Goal: Task Accomplishment & Management: Manage account settings

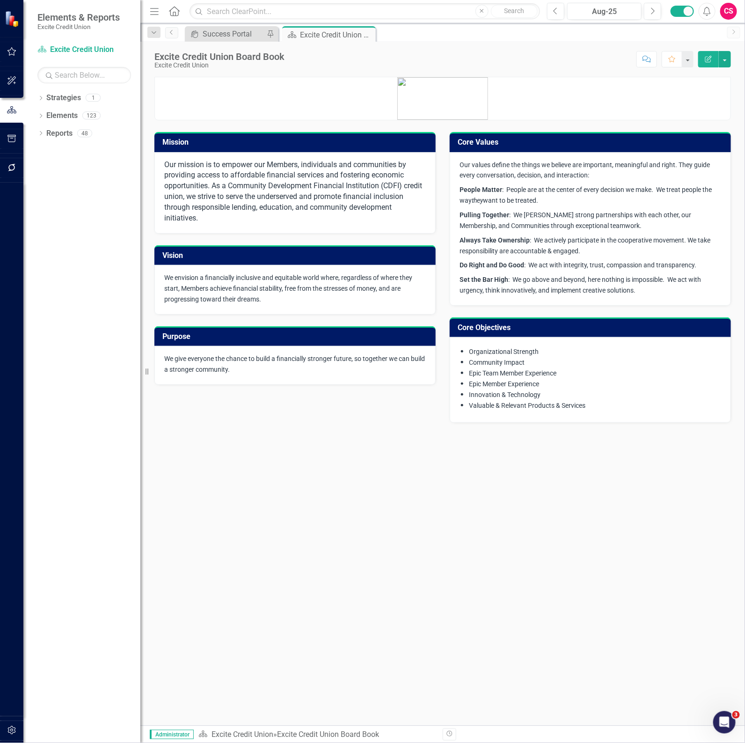
click at [462, 425] on div "Mission Our mission is to empower our Members, individuals and communities by p…" at bounding box center [442, 248] width 605 height 367
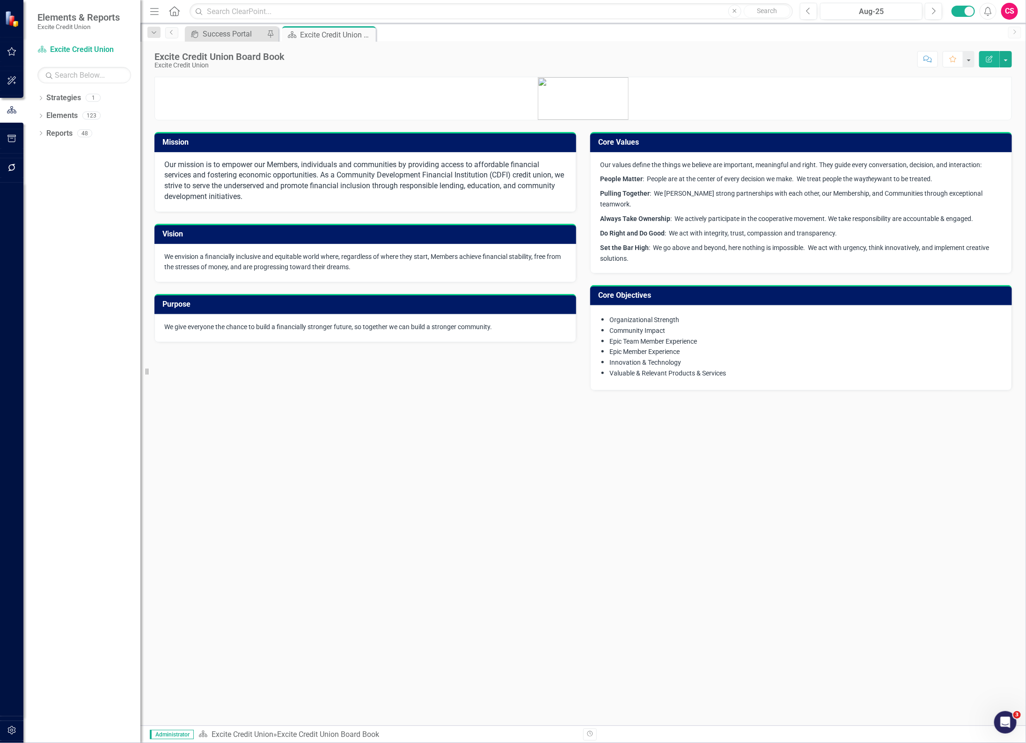
click at [329, 429] on div "Mission Our mission is to empower our Members, individuals and communities by p…" at bounding box center [583, 401] width 886 height 649
click at [63, 99] on link "Strategies" at bounding box center [63, 98] width 35 height 11
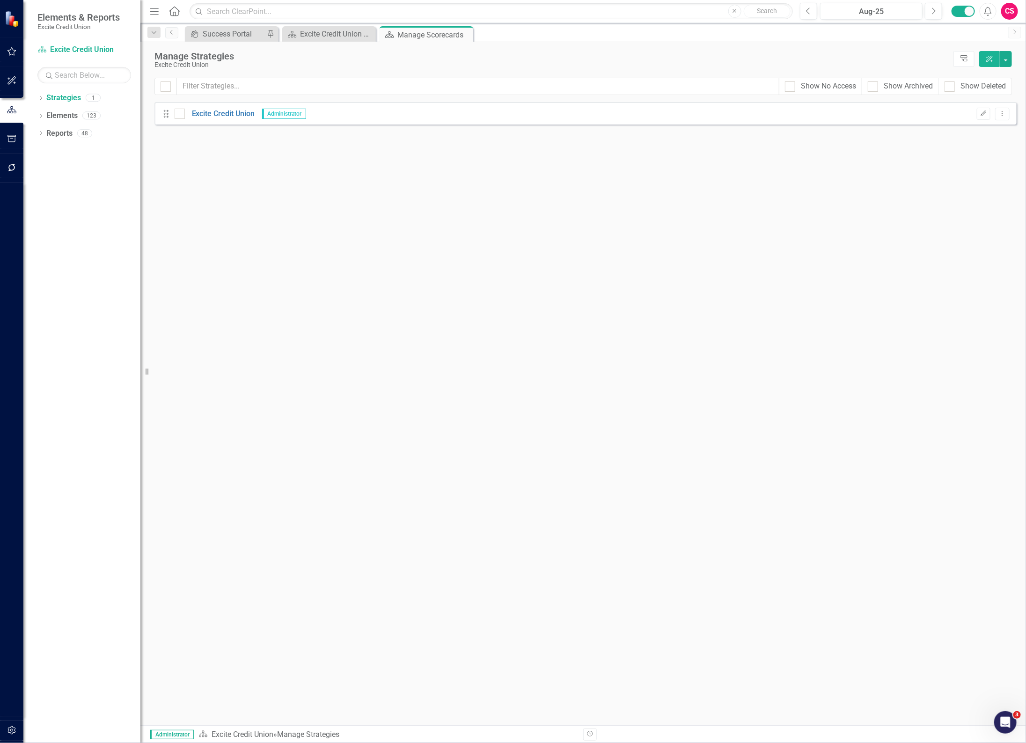
click at [814, 264] on div "Looks like you don't have any Strategies set up yet. Why don't you add a Strate…" at bounding box center [586, 414] width 862 height 624
click at [1005, 113] on icon "Dropdown Menu" at bounding box center [1003, 114] width 8 height 6
click at [968, 125] on link "Edit Edit Strategy" at bounding box center [961, 129] width 98 height 17
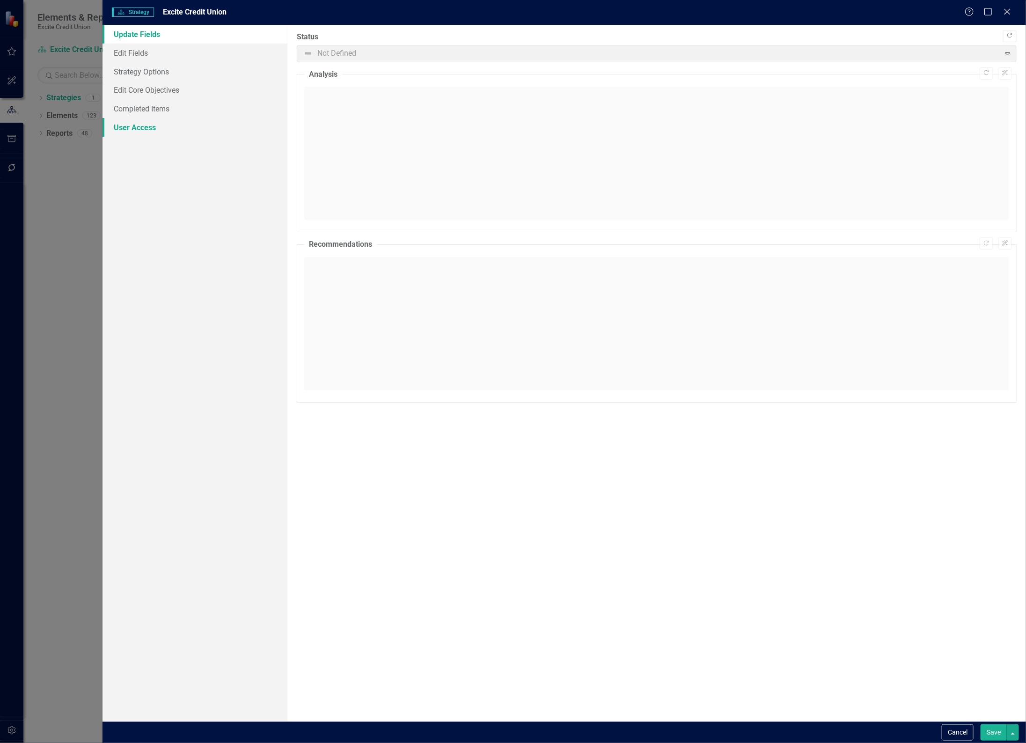
click at [161, 131] on link "User Access" at bounding box center [195, 127] width 185 height 19
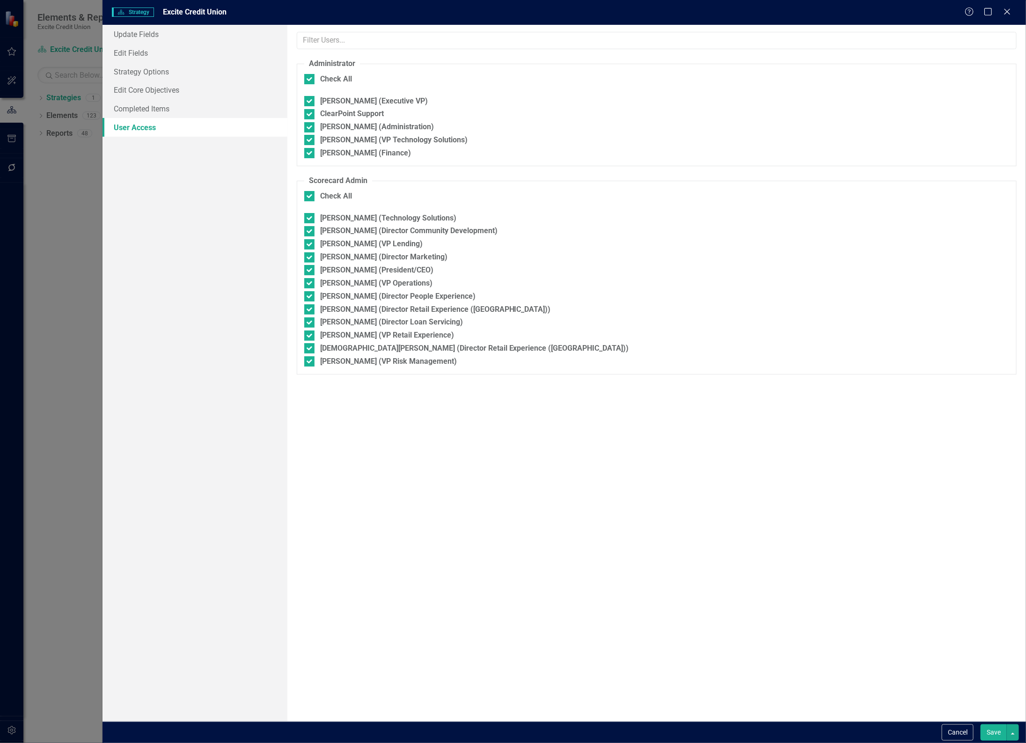
click at [57, 259] on div "Strategy Strategy Excite Credit Union Help Maximize Close Update Fields Edit Fi…" at bounding box center [513, 371] width 1026 height 743
click at [1008, 11] on icon at bounding box center [1007, 11] width 7 height 7
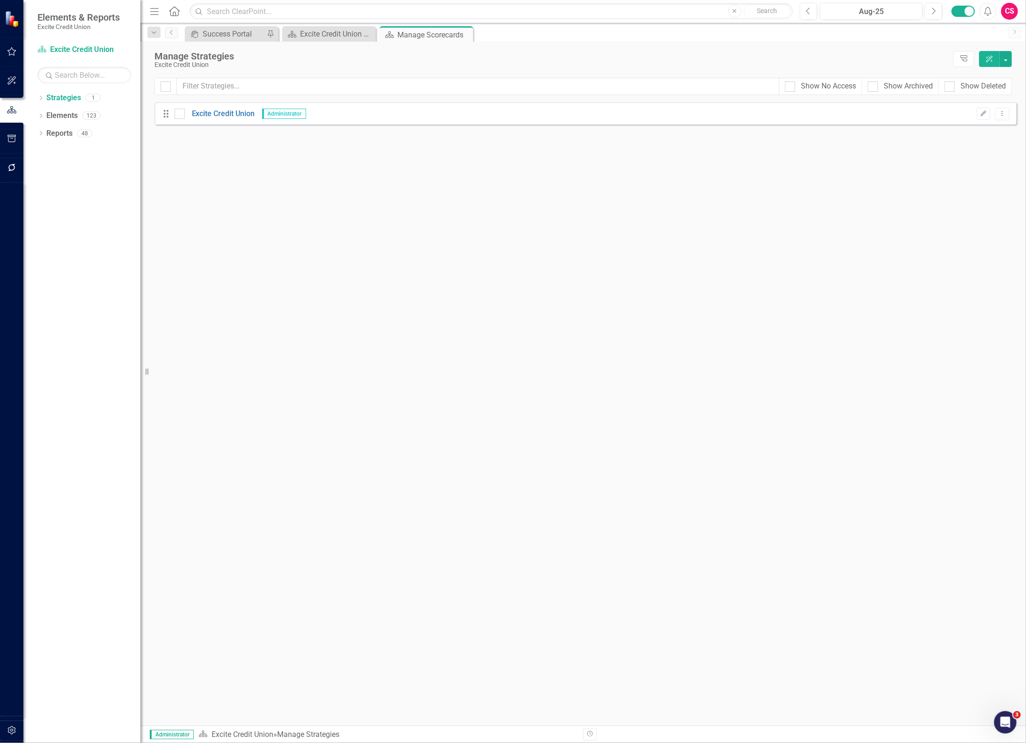
click at [752, 382] on div "Looks like you don't have any Strategies set up yet. Why don't you add a Strate…" at bounding box center [586, 414] width 862 height 624
click at [15, 165] on icon "button" at bounding box center [12, 167] width 10 height 7
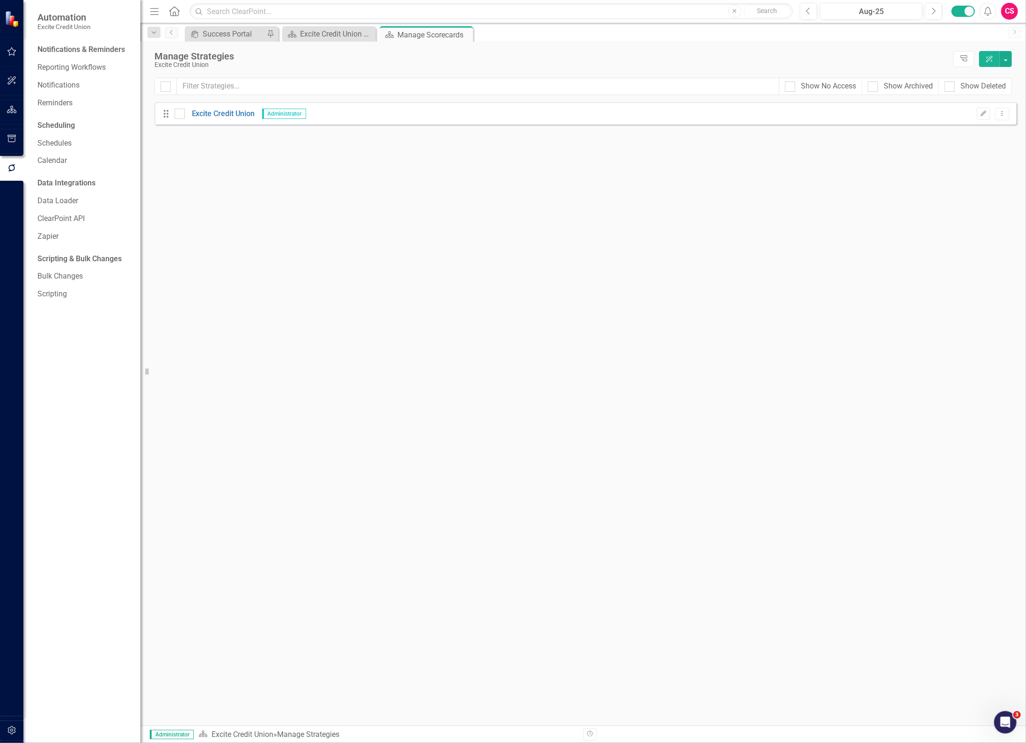
drag, startPoint x: 685, startPoint y: 273, endPoint x: 659, endPoint y: 239, distance: 42.8
click at [685, 273] on div "Looks like you don't have any Strategies set up yet. Why don't you add a Strate…" at bounding box center [586, 414] width 862 height 624
click at [753, 319] on div "Looks like you don't have any Strategies set up yet. Why don't you add a Strate…" at bounding box center [586, 414] width 862 height 624
click at [7, 54] on icon "button" at bounding box center [12, 51] width 10 height 7
click at [8, 109] on icon "button" at bounding box center [12, 109] width 10 height 7
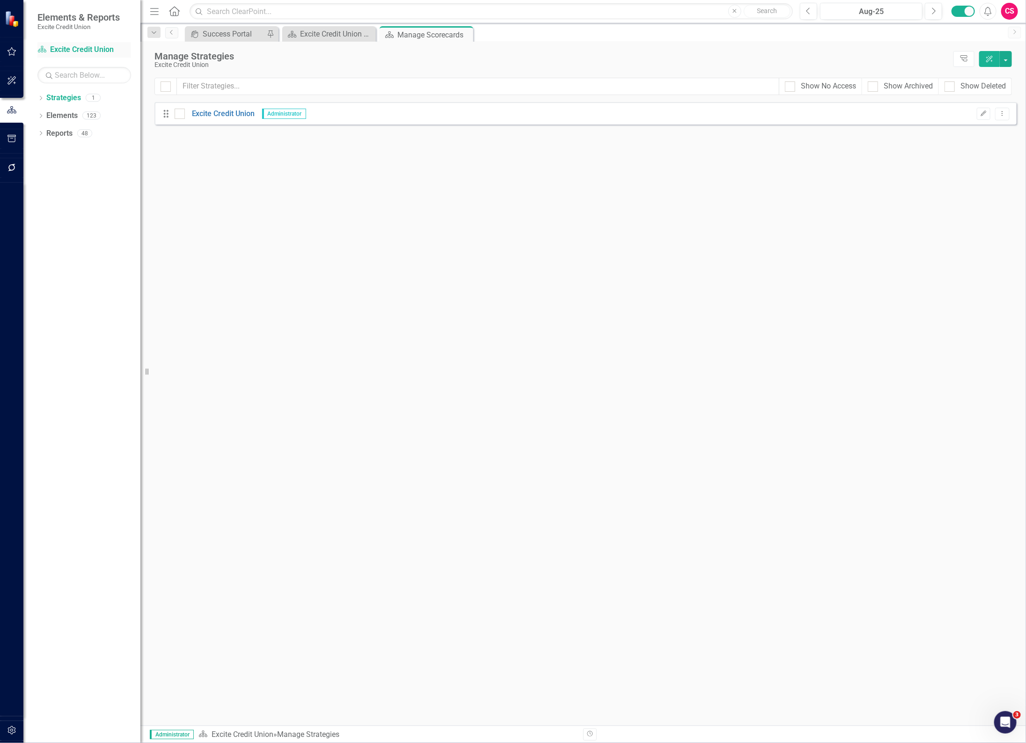
click at [55, 50] on link "Strategy Excite Credit Union" at bounding box center [84, 49] width 94 height 11
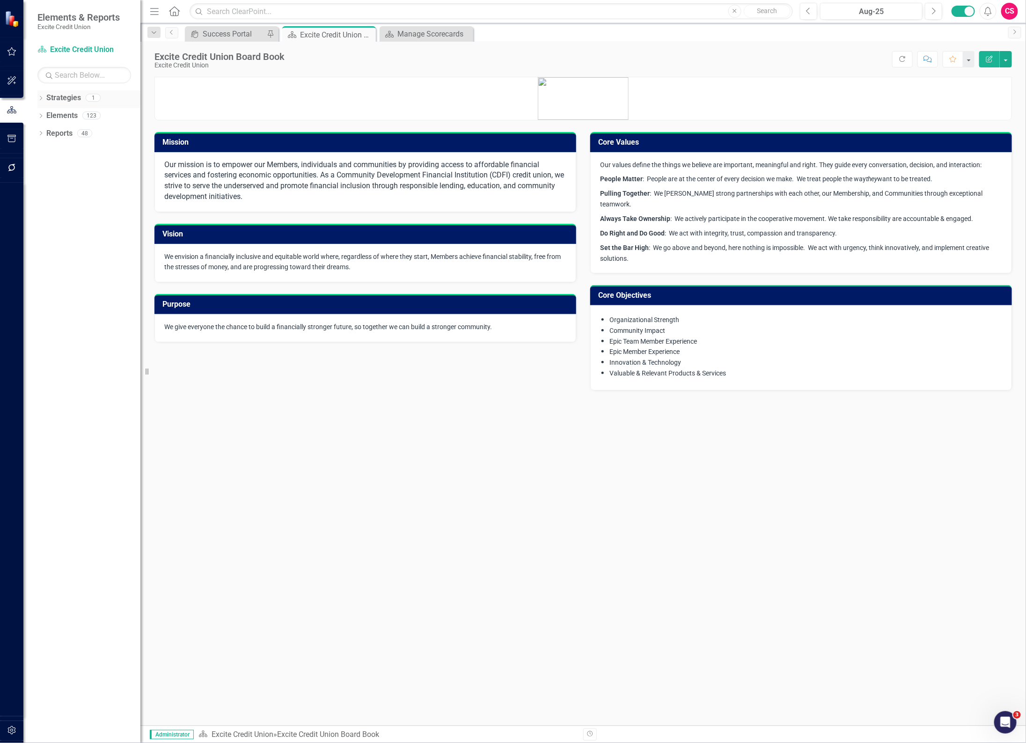
click at [55, 97] on link "Strategies" at bounding box center [63, 98] width 35 height 11
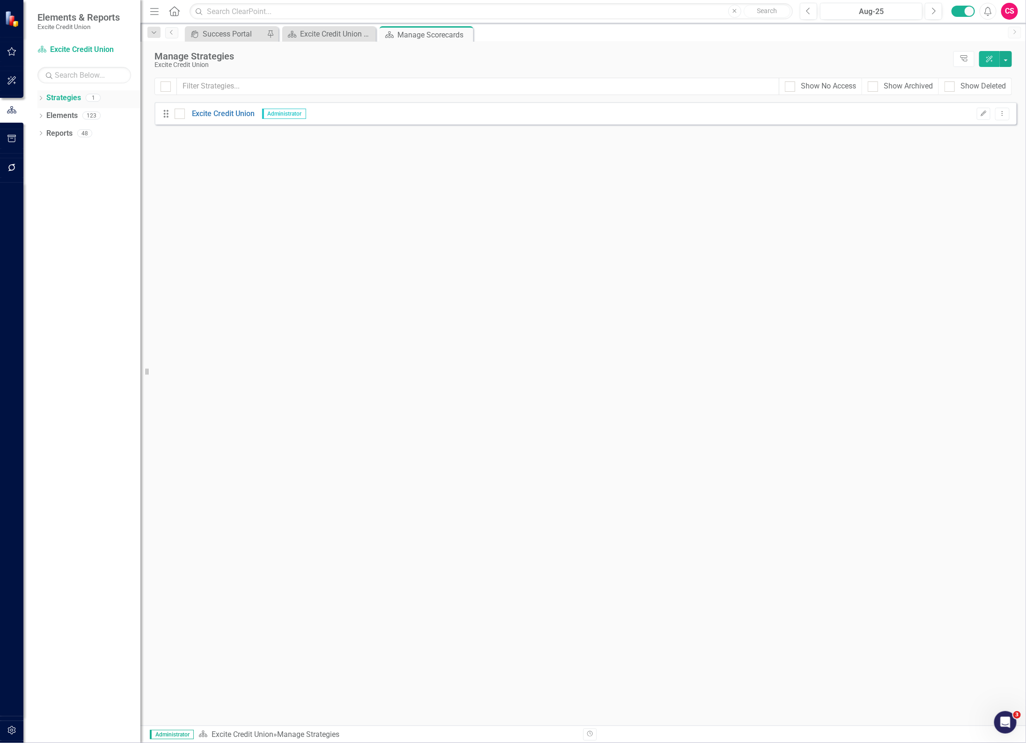
click at [55, 97] on link "Strategies" at bounding box center [63, 98] width 35 height 11
click at [42, 95] on div "Dropdown" at bounding box center [40, 99] width 7 height 8
click at [441, 429] on div "Looks like you don't have any Strategies set up yet. Why don't you add a Strate…" at bounding box center [586, 414] width 862 height 624
click at [691, 323] on div "Looks like you don't have any Strategies set up yet. Why don't you add a Strate…" at bounding box center [586, 414] width 862 height 624
click at [12, 170] on icon "button" at bounding box center [12, 167] width 10 height 7
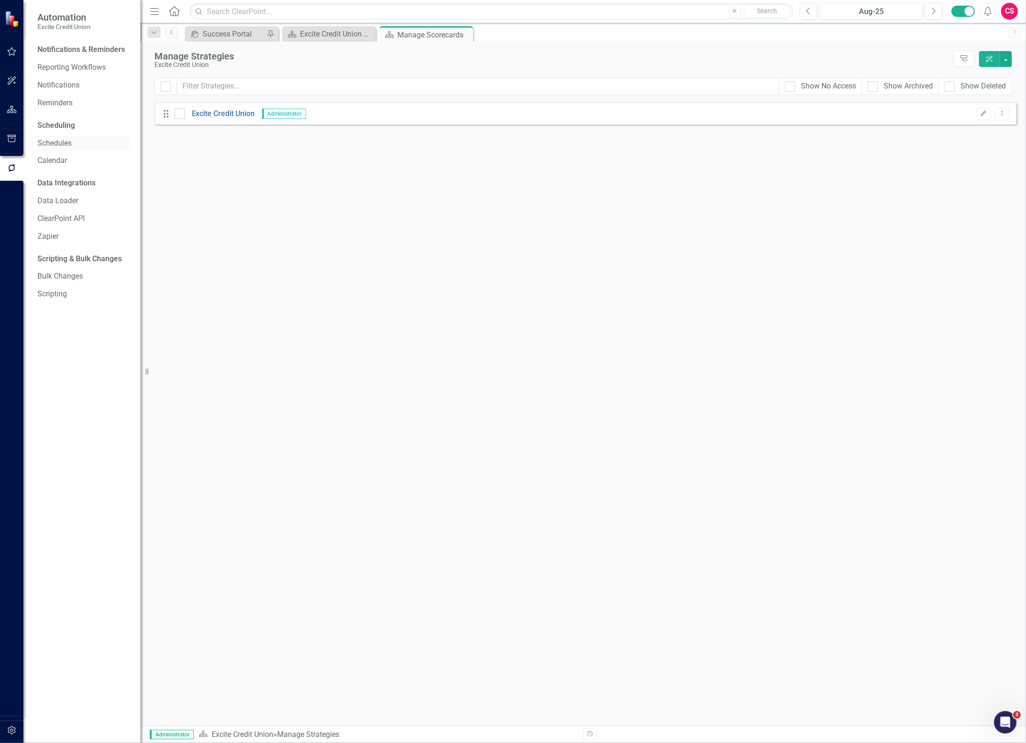
click at [59, 139] on link "Schedules" at bounding box center [84, 143] width 94 height 11
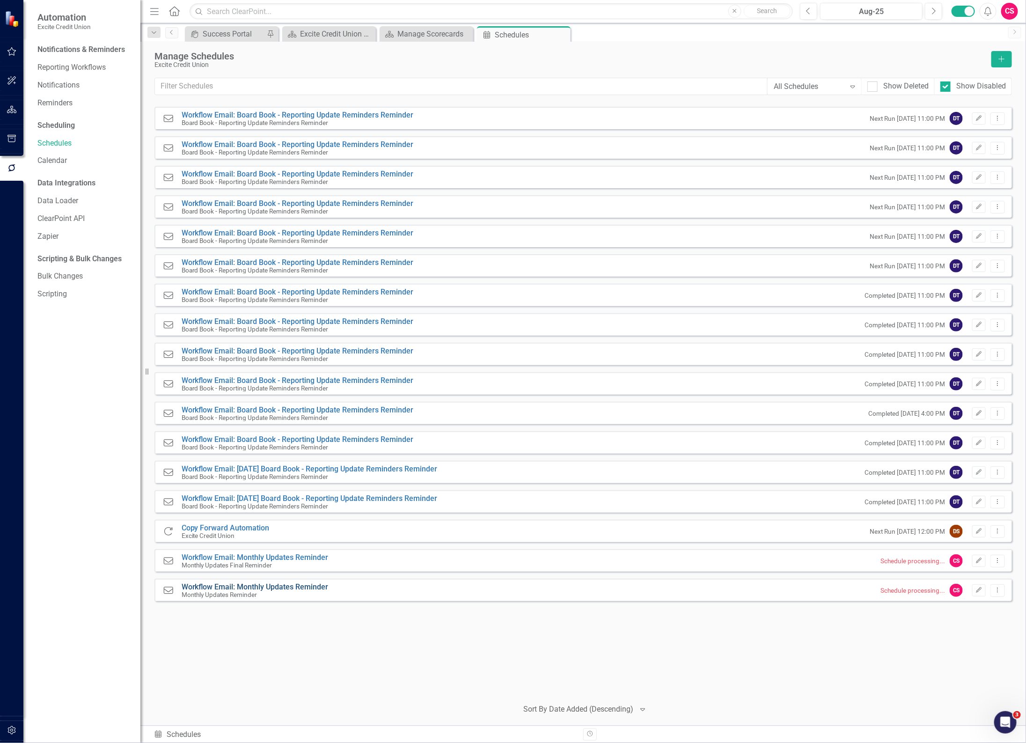
click at [288, 585] on link "Workflow Email: Monthly Updates Reminder" at bounding box center [255, 586] width 147 height 9
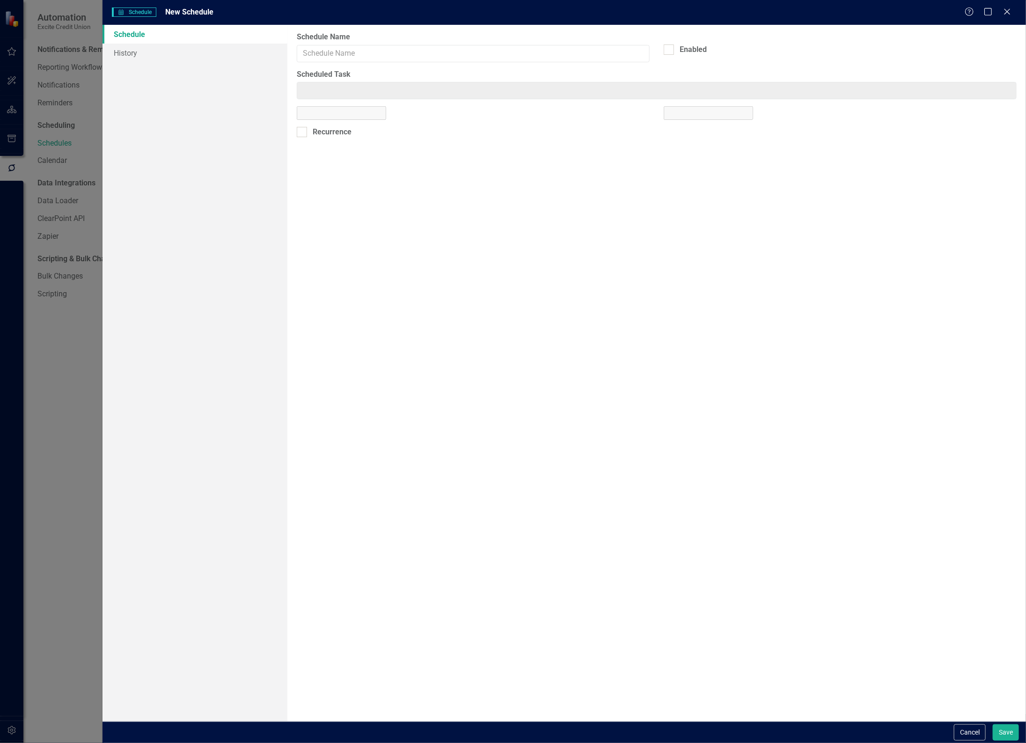
type input "Workflow Email: Monthly Updates Reminder"
checkbox input "true"
type input "Workflow Email: Monthly Updates Reminder"
select select "pm"
click at [117, 48] on link "History" at bounding box center [195, 53] width 185 height 19
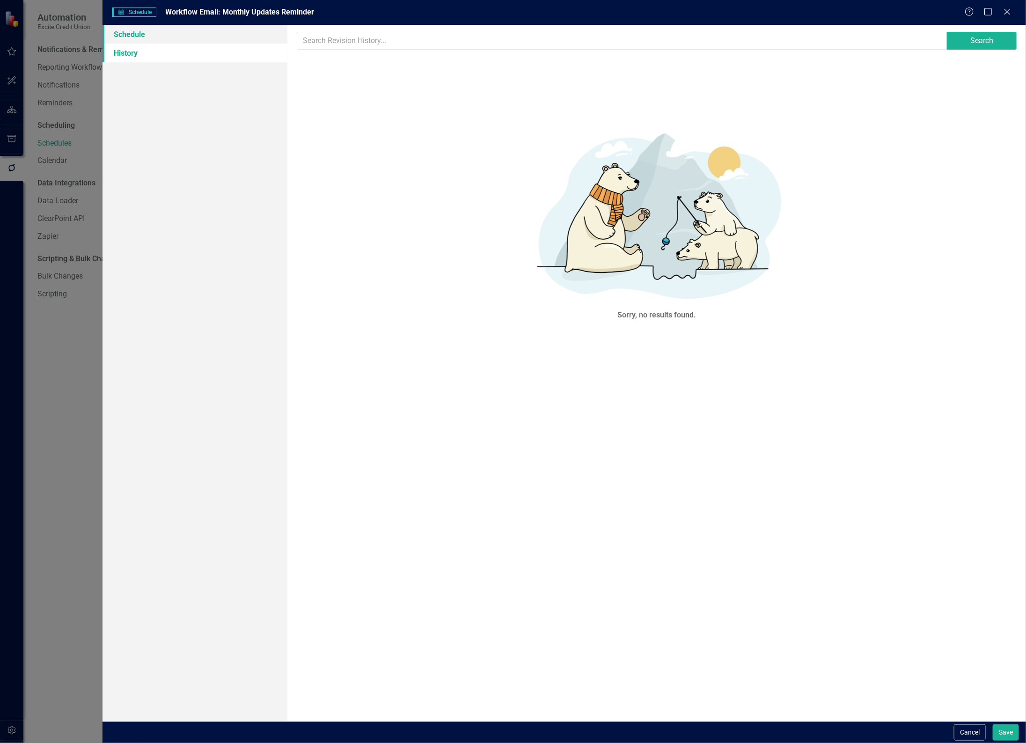
click at [127, 36] on link "Schedule" at bounding box center [195, 34] width 185 height 19
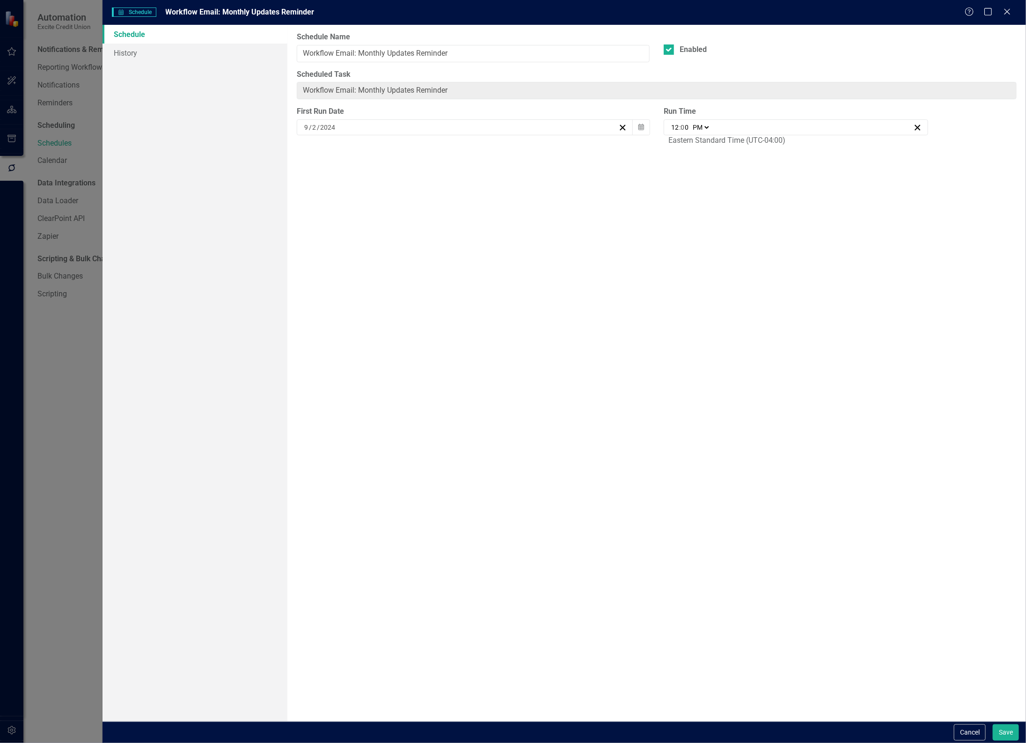
click at [126, 40] on link "Schedule" at bounding box center [195, 34] width 185 height 19
click at [126, 54] on link "History" at bounding box center [195, 53] width 185 height 19
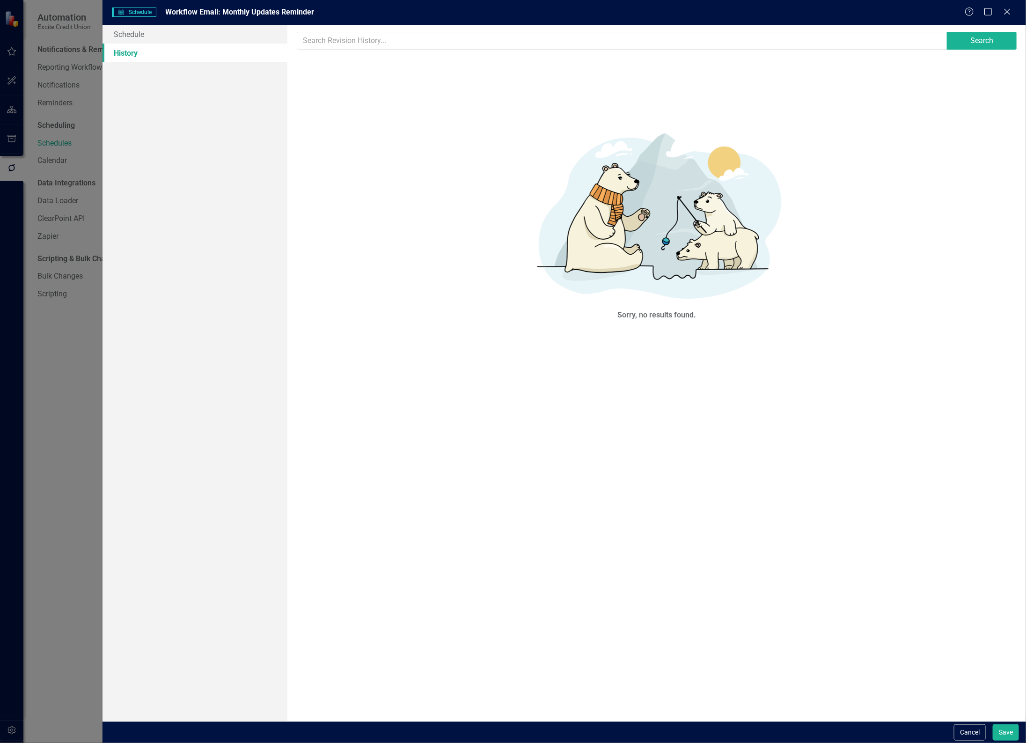
click at [62, 370] on div "Schedule Schedule Workflow Email: Monthly Updates Reminder Help Maximize Close …" at bounding box center [513, 371] width 1026 height 743
click at [1015, 12] on div "Help Maximize Close" at bounding box center [991, 12] width 52 height 11
click at [1007, 12] on icon "Close" at bounding box center [1008, 11] width 12 height 9
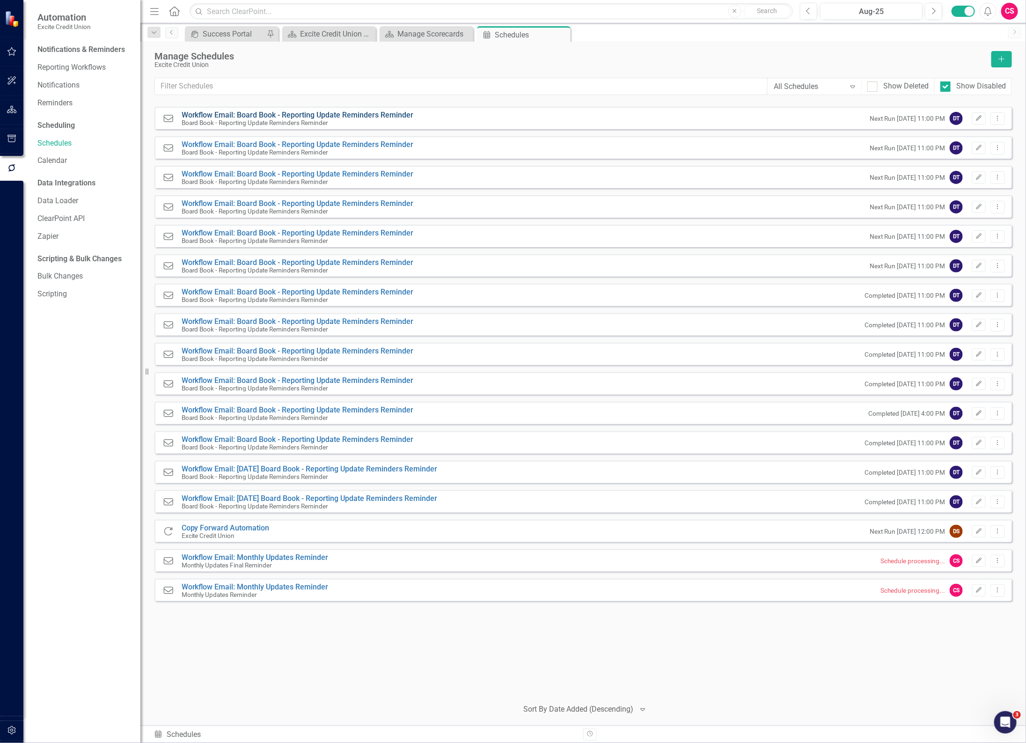
click at [290, 116] on link "Workflow Email: Board Book - Reporting Update Reminders Reminder" at bounding box center [298, 115] width 232 height 9
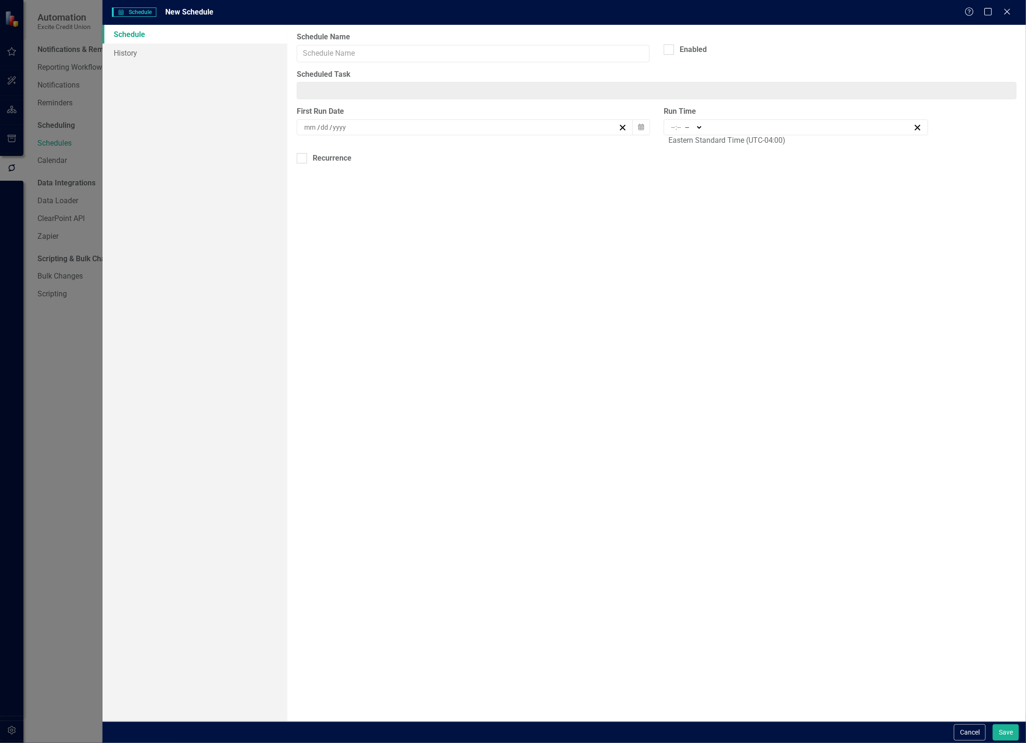
type input "Workflow Email: Board Book - Reporting Update Reminders Reminder"
checkbox input "true"
type input "2"
type input "28"
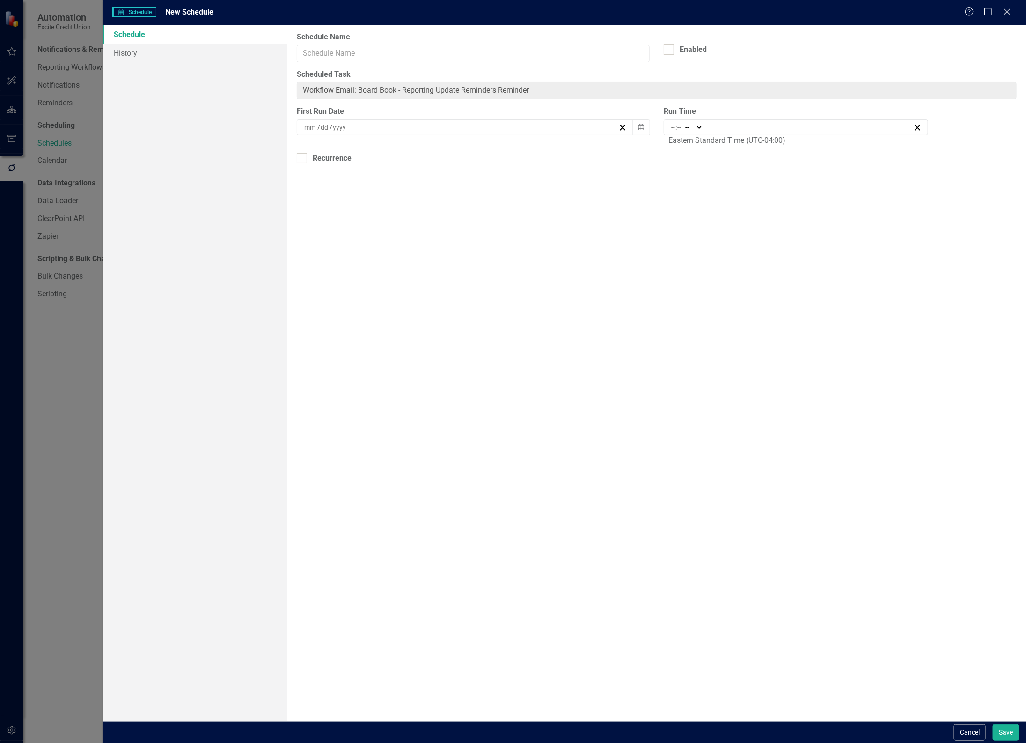
type input "2026"
type input "23:00"
type input "11"
type input "0"
select select "pm"
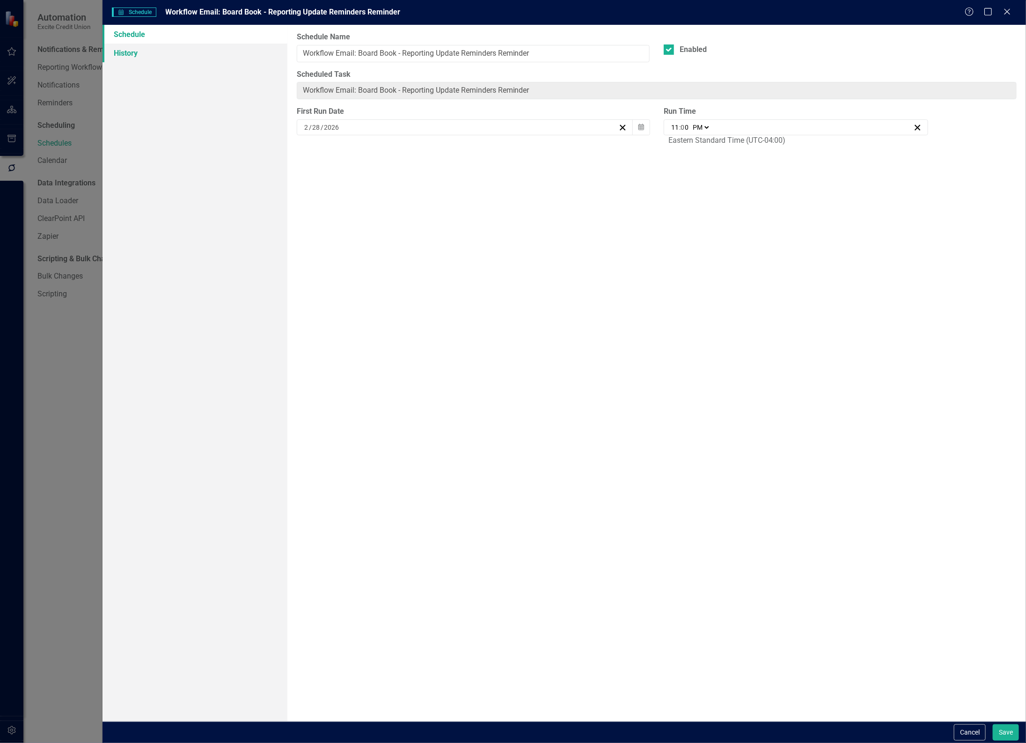
click at [127, 56] on link "History" at bounding box center [195, 53] width 185 height 19
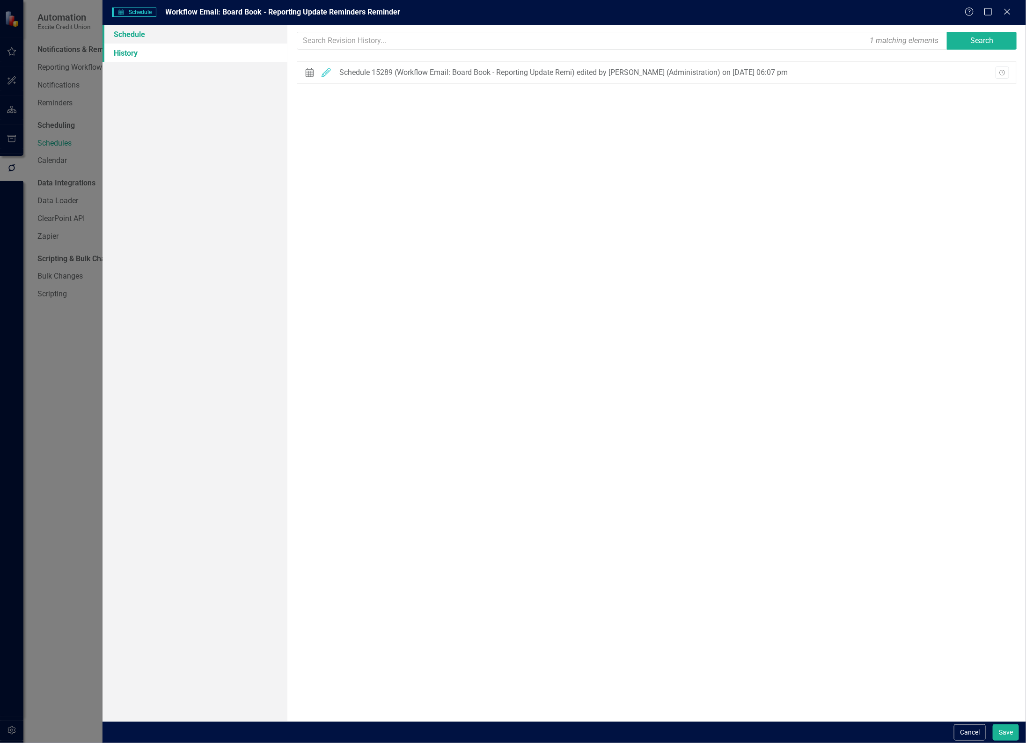
click at [130, 38] on link "Schedule" at bounding box center [195, 34] width 185 height 19
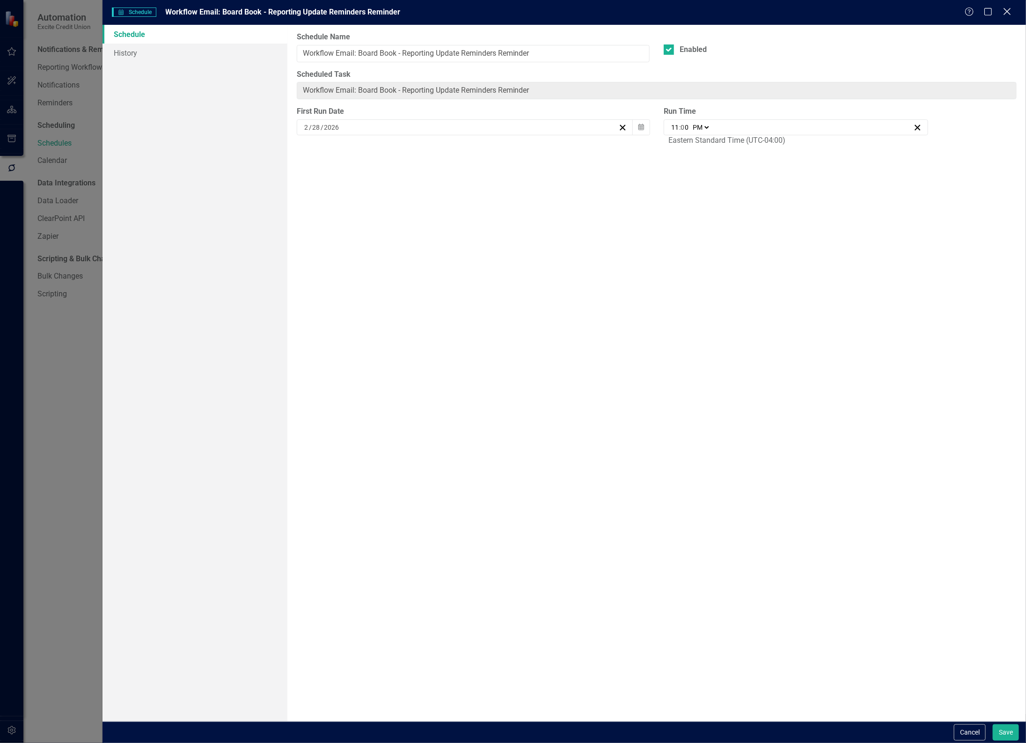
click at [1006, 15] on icon "Close" at bounding box center [1008, 11] width 12 height 9
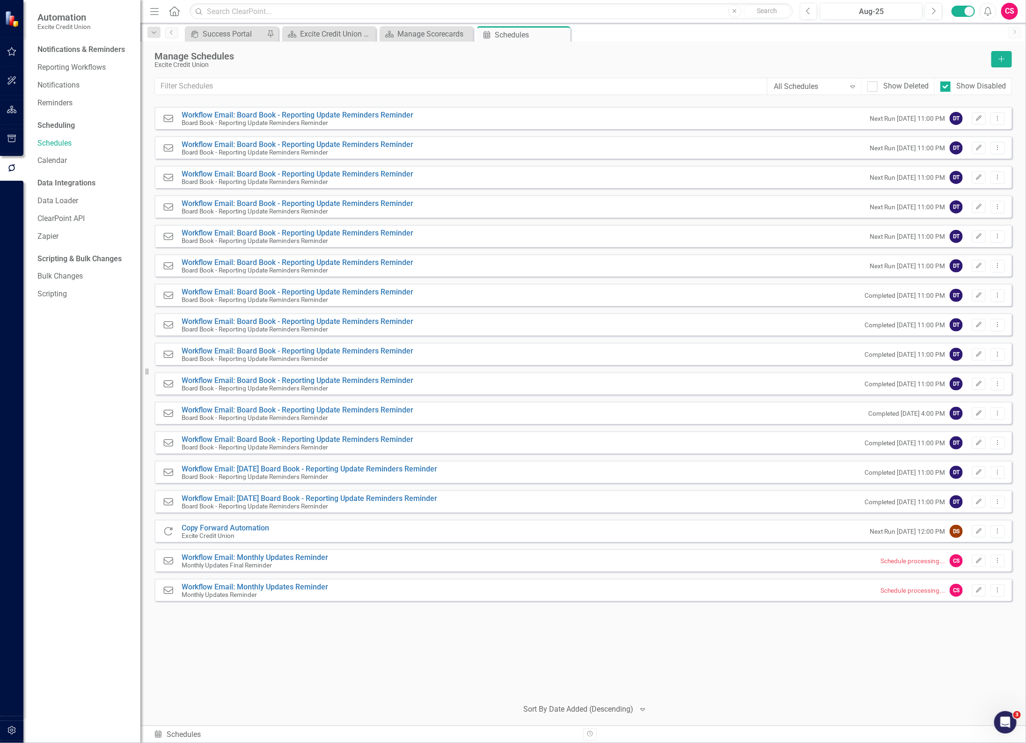
click at [633, 659] on div "Workflow Email Workflow Email: Board Book - Reporting Update Reminders Reminder…" at bounding box center [584, 399] width 858 height 584
